Goal: Feedback & Contribution: Leave review/rating

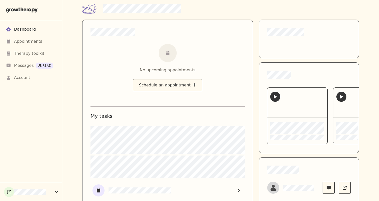
scroll to position [37, 0]
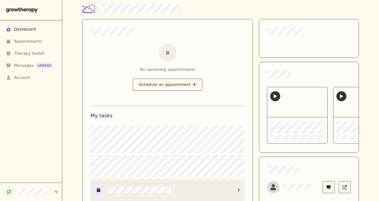
click at [162, 184] on div at bounding box center [132, 190] width 79 height 12
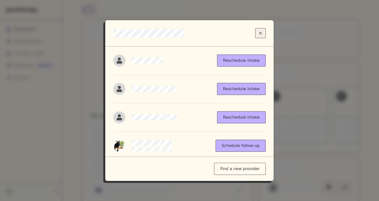
click at [264, 31] on button "Close modal" at bounding box center [260, 33] width 11 height 10
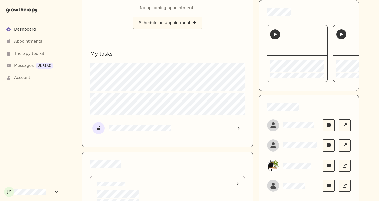
scroll to position [99, 0]
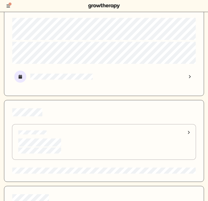
scroll to position [219, 0]
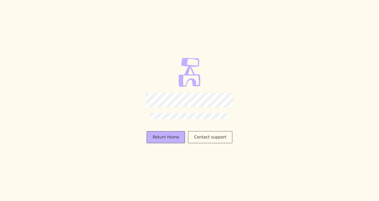
click at [135, 34] on div "Return Home Contact support" at bounding box center [189, 100] width 379 height 201
